Goal: Task Accomplishment & Management: Manage account settings

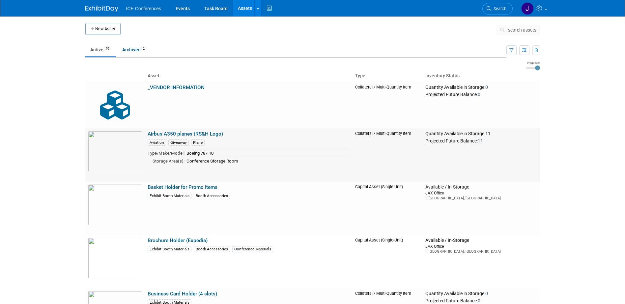
click at [203, 132] on link "Airbus A350 planes (RS&H Logo)" at bounding box center [185, 134] width 75 height 6
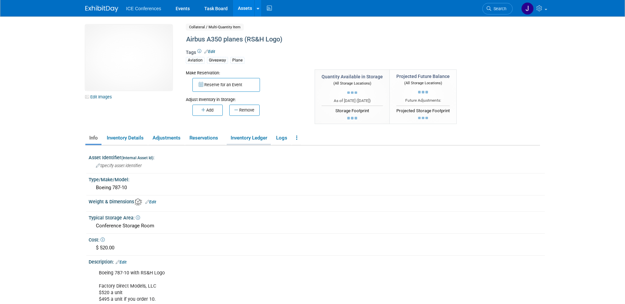
click at [251, 137] on link "Inventory Ledger" at bounding box center [249, 138] width 44 height 12
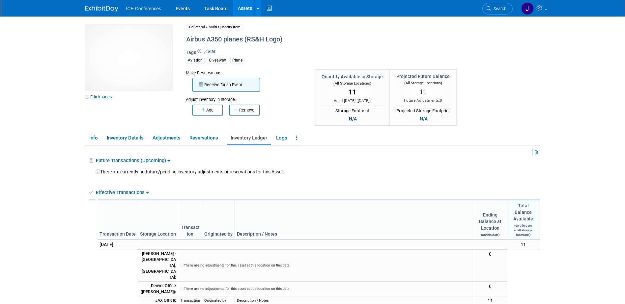
click at [241, 87] on button "Reserve for an Event" at bounding box center [226, 85] width 68 height 14
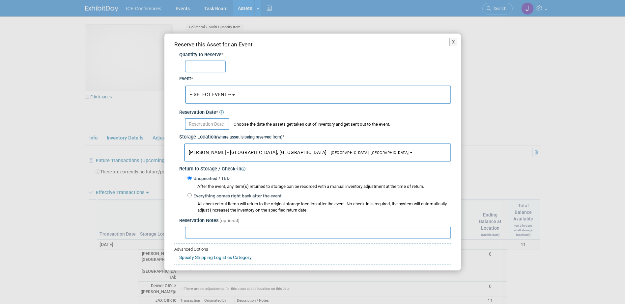
click at [205, 68] on input "text" at bounding box center [205, 67] width 41 height 12
type input "1"
click at [208, 95] on span "-- SELECT EVENT --" at bounding box center [211, 94] width 42 height 5
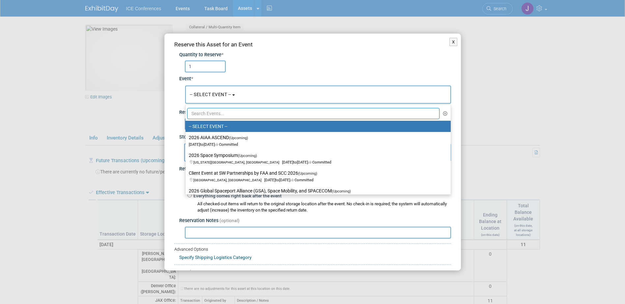
click at [293, 62] on div "1" at bounding box center [318, 67] width 266 height 12
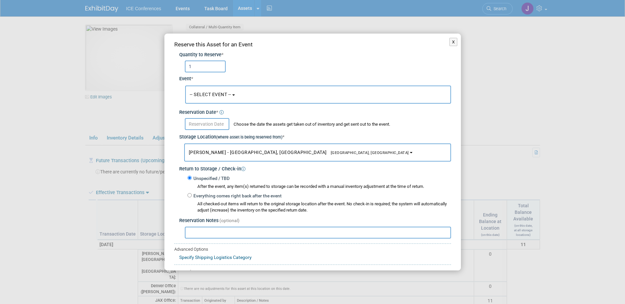
click at [202, 128] on input "text" at bounding box center [207, 124] width 44 height 12
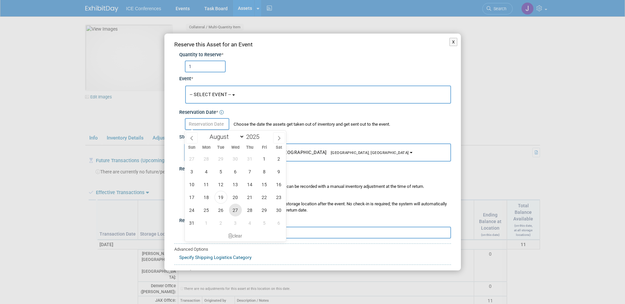
click at [238, 209] on span "27" at bounding box center [235, 210] width 13 height 13
type input "Aug 27, 2025"
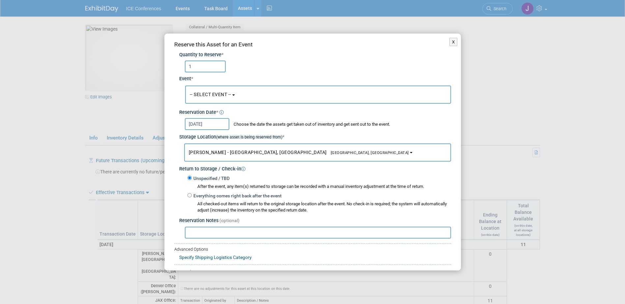
click at [327, 153] on span "Asheville, NC" at bounding box center [368, 153] width 82 height 4
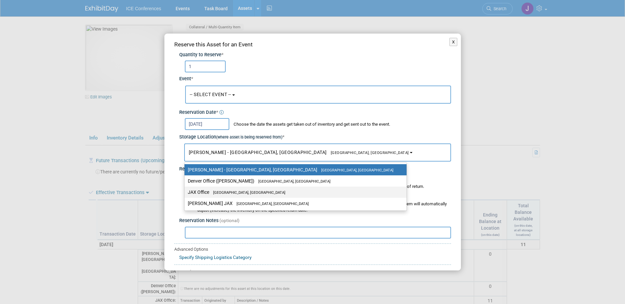
click at [220, 191] on span "[GEOGRAPHIC_DATA], [GEOGRAPHIC_DATA]" at bounding box center [247, 193] width 76 height 4
click at [186, 190] on input "JAX Office Jacksonville, FL" at bounding box center [183, 192] width 4 height 4
select select "11223826"
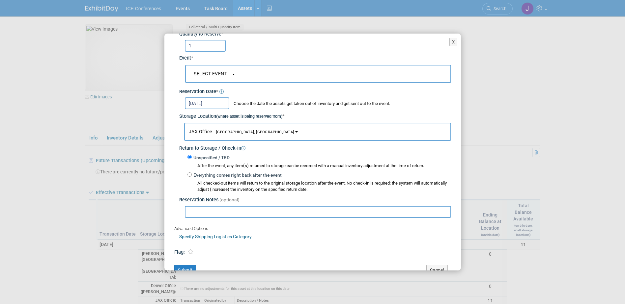
scroll to position [32, 0]
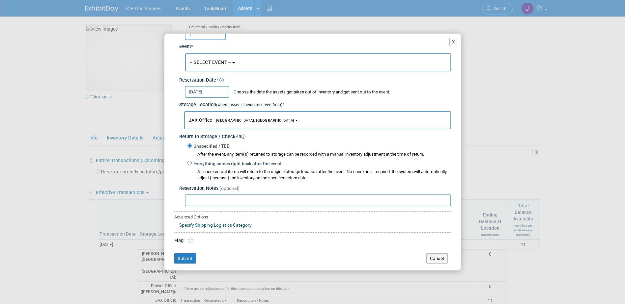
click at [203, 201] on input "text" at bounding box center [318, 201] width 266 height 12
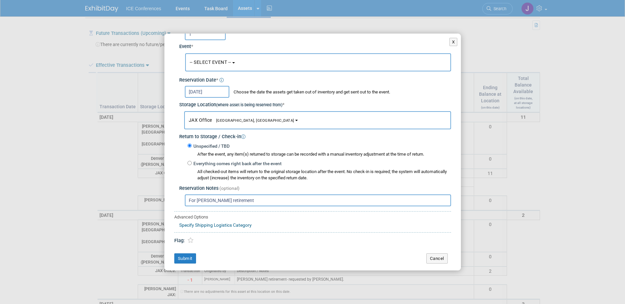
scroll to position [132, 0]
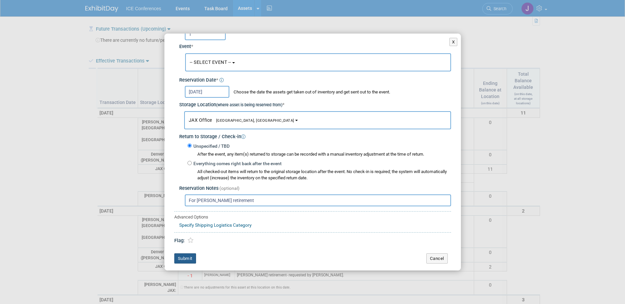
type input "For Pat Hargrove retirement"
click at [181, 263] on button "Submit" at bounding box center [185, 259] width 22 height 11
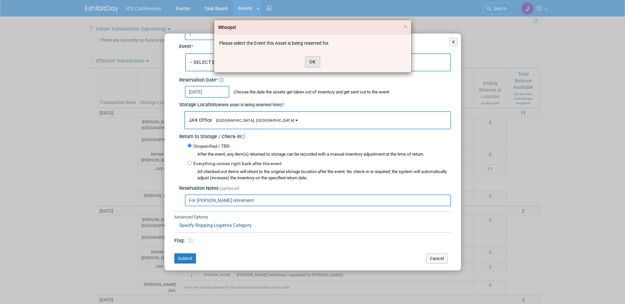
click at [314, 60] on button "OK" at bounding box center [312, 61] width 15 height 11
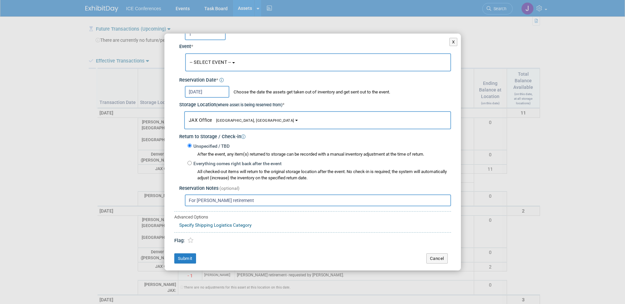
click at [237, 63] on button "-- SELECT EVENT --" at bounding box center [318, 62] width 266 height 18
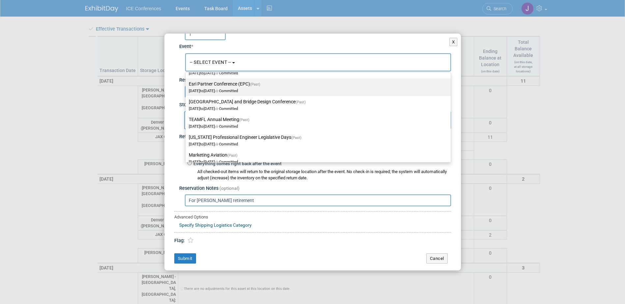
scroll to position [198, 0]
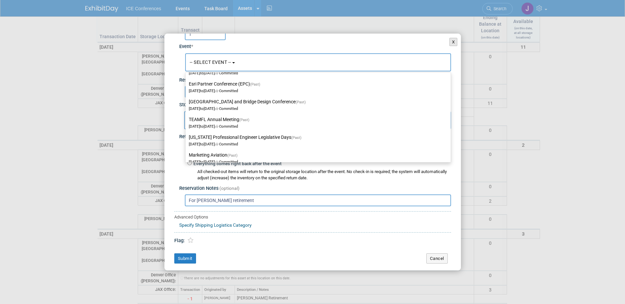
click at [449, 44] on button "X" at bounding box center [453, 42] width 8 height 9
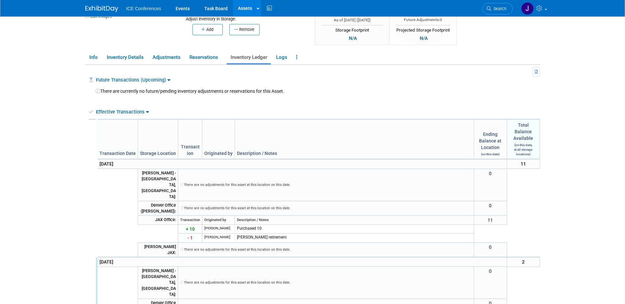
scroll to position [0, 0]
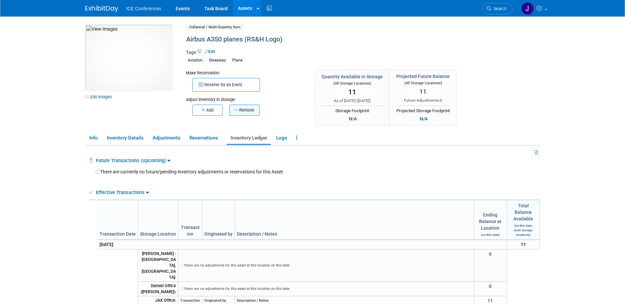
click at [243, 109] on button "Remove" at bounding box center [244, 110] width 30 height 11
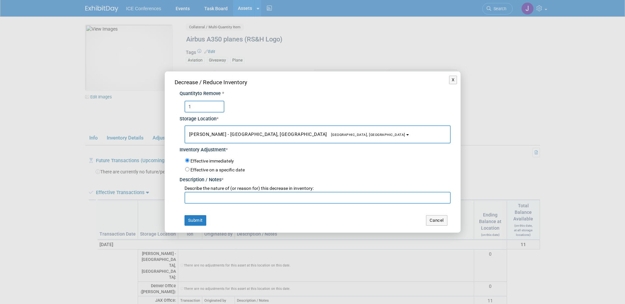
type input "1"
click at [226, 139] on button "Andrew Poszich - Ashville, NC Asheville, NC" at bounding box center [318, 135] width 266 height 18
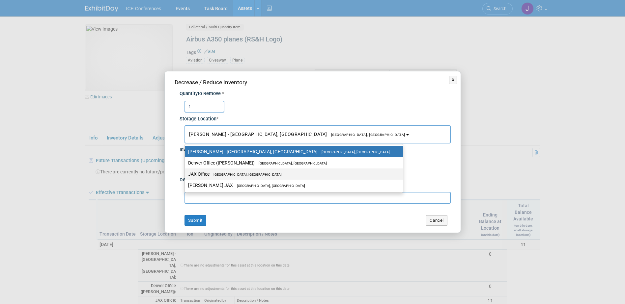
click at [223, 173] on span "[GEOGRAPHIC_DATA], [GEOGRAPHIC_DATA]" at bounding box center [246, 175] width 72 height 4
click at [186, 172] on input "JAX Office Jacksonville, FL" at bounding box center [184, 174] width 4 height 4
select select "11223826"
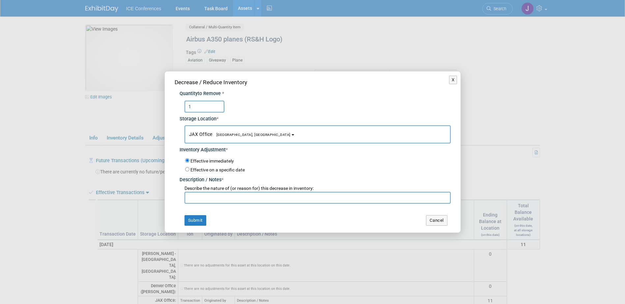
click at [210, 171] on label "Effective on a specific date" at bounding box center [217, 169] width 54 height 5
click at [189, 171] on input "Effective on a specific date" at bounding box center [187, 169] width 4 height 4
radio input "true"
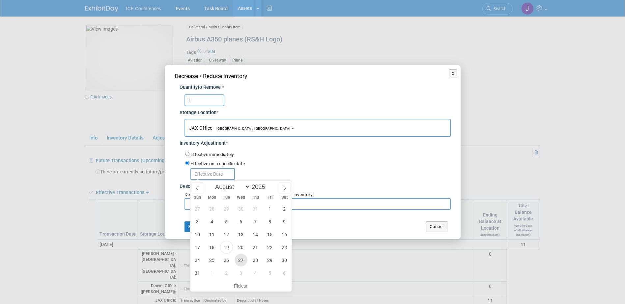
click at [243, 260] on span "27" at bounding box center [241, 260] width 13 height 13
type input "Aug 27, 2025"
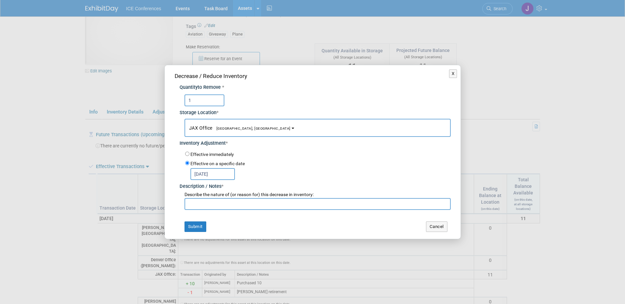
scroll to position [66, 0]
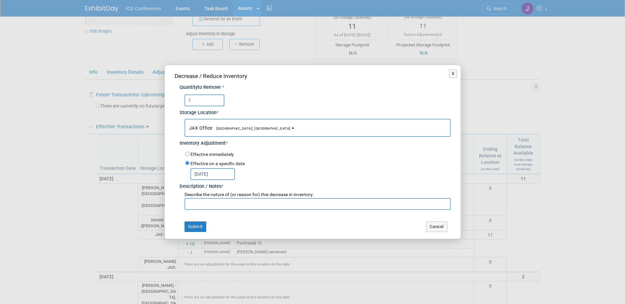
click at [216, 204] on input "text" at bounding box center [318, 204] width 266 height 12
type input "Pat Hargrove retirement"
click at [203, 225] on button "Submit" at bounding box center [196, 227] width 22 height 11
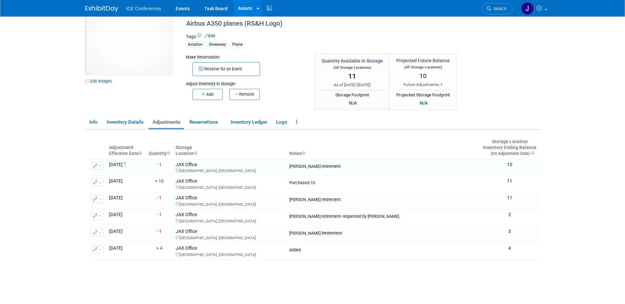
scroll to position [0, 0]
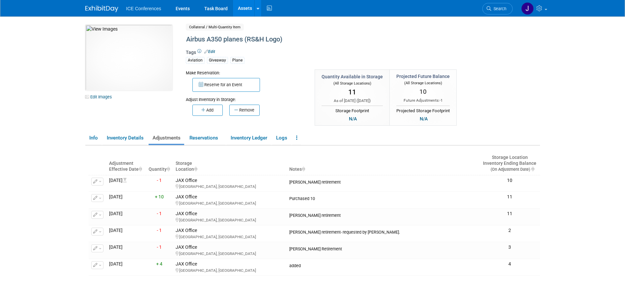
click at [97, 6] on img at bounding box center [101, 9] width 33 height 7
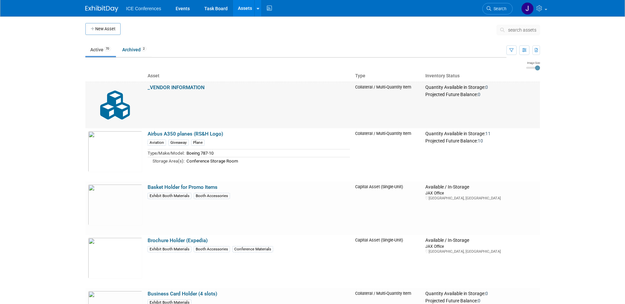
click at [172, 86] on link "_VENDOR INFORMATION" at bounding box center [176, 88] width 57 height 6
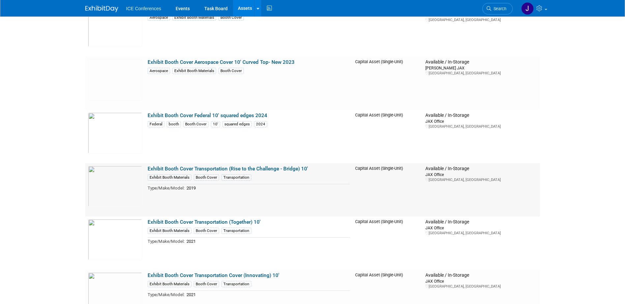
scroll to position [758, 0]
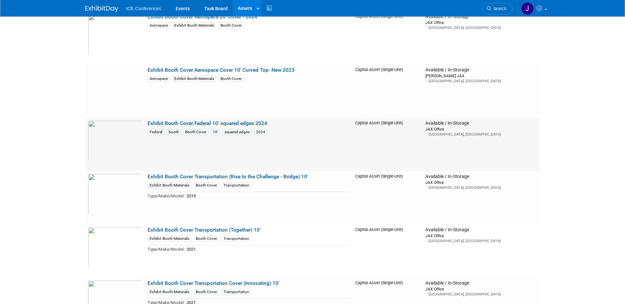
click at [202, 123] on link "Exhibit Booth Cover Federal 10' squared edges 2024" at bounding box center [208, 124] width 120 height 6
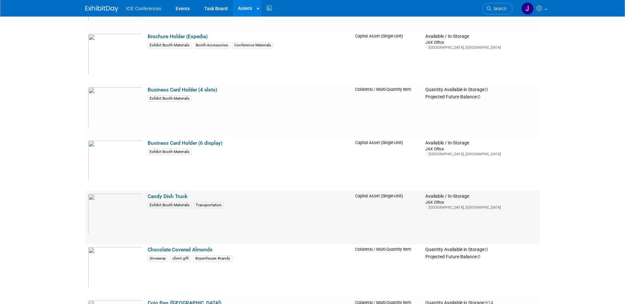
scroll to position [198, 0]
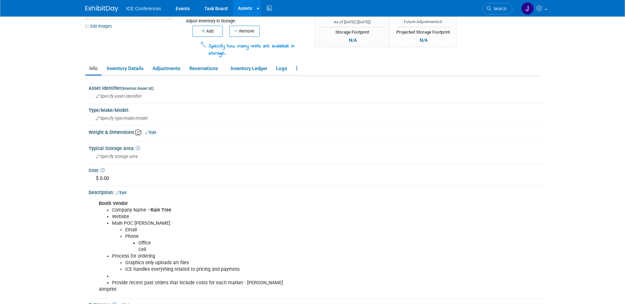
scroll to position [4, 0]
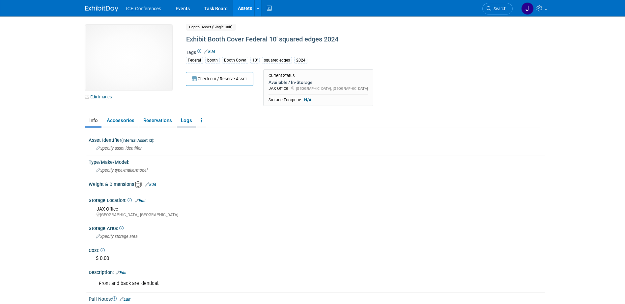
click at [181, 123] on link "Logs" at bounding box center [186, 121] width 19 height 12
